Goal: Task Accomplishment & Management: Manage account settings

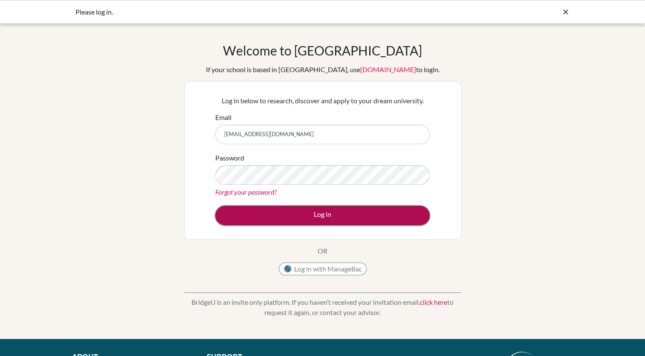
click at [305, 216] on button "Log in" at bounding box center [322, 216] width 214 height 20
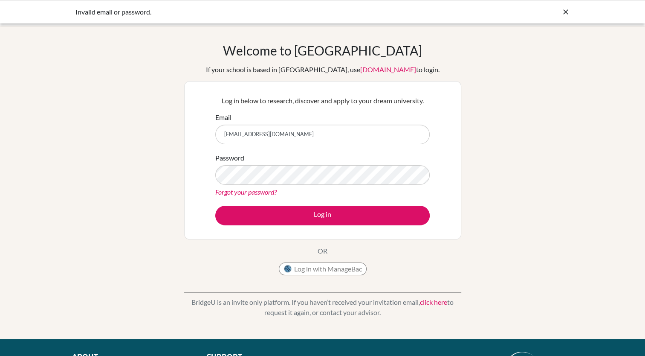
click at [251, 194] on link "Forgot your password?" at bounding box center [245, 192] width 61 height 8
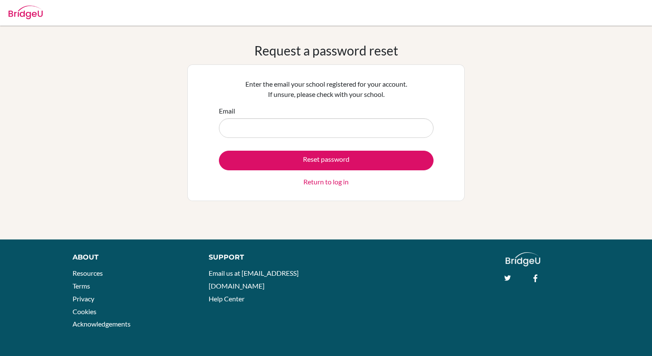
click at [283, 123] on input "Email" at bounding box center [326, 128] width 214 height 20
type input "[EMAIL_ADDRESS][DOMAIN_NAME]"
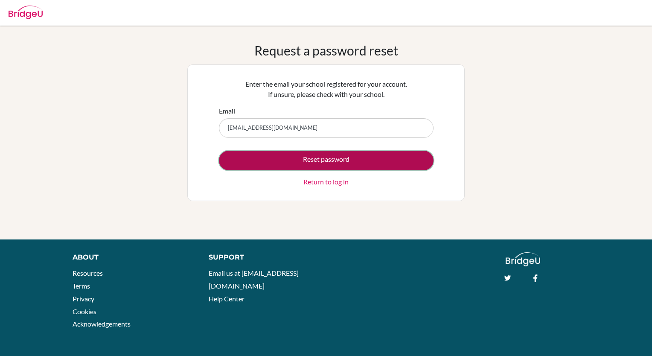
click at [275, 156] on button "Reset password" at bounding box center [326, 161] width 214 height 20
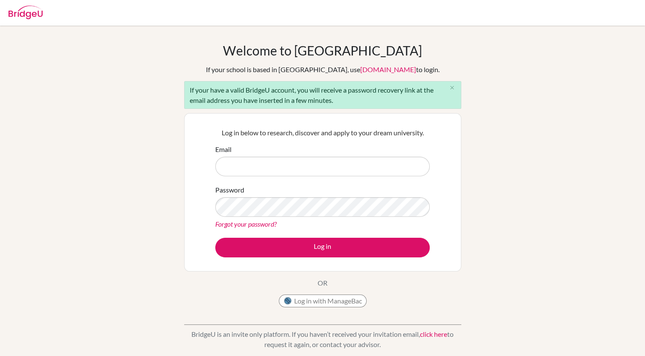
click at [272, 163] on input "Email" at bounding box center [322, 166] width 214 height 20
type input "[EMAIL_ADDRESS][DOMAIN_NAME]"
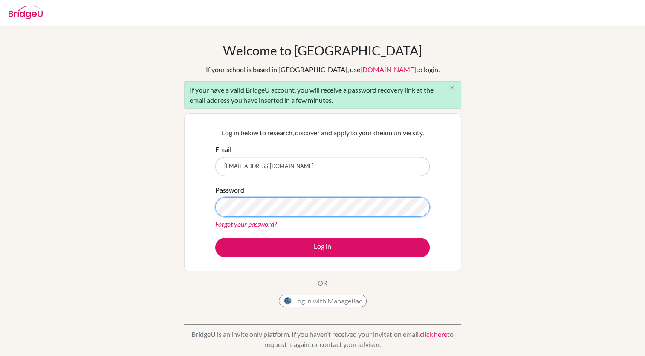
click at [215, 238] on button "Log in" at bounding box center [322, 248] width 214 height 20
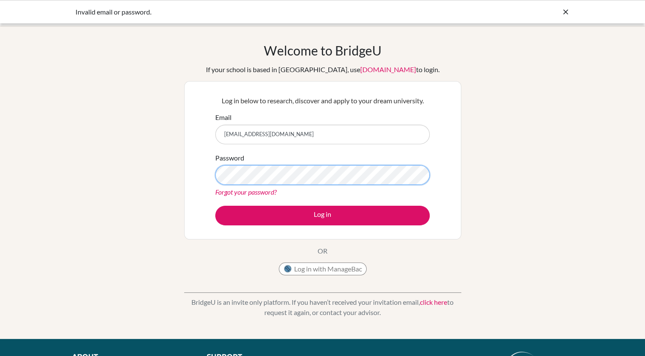
click at [215, 206] on button "Log in" at bounding box center [322, 216] width 214 height 20
click at [562, 13] on icon at bounding box center [566, 12] width 9 height 9
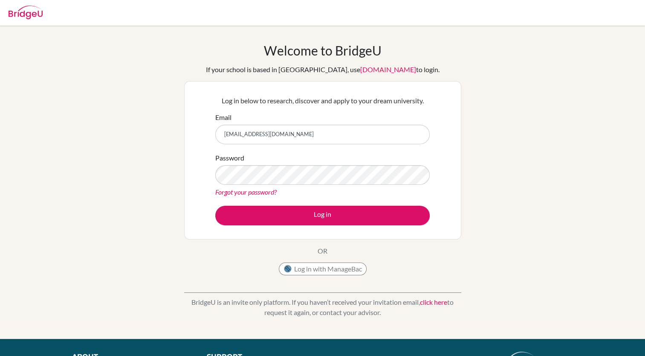
click at [24, 14] on img at bounding box center [26, 13] width 34 height 14
